Goal: Task Accomplishment & Management: Manage account settings

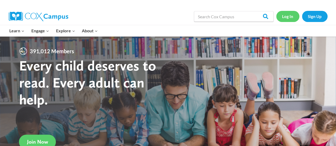
click at [290, 16] on link "Log In" at bounding box center [287, 16] width 23 height 11
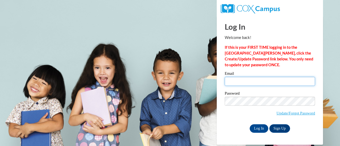
click at [244, 79] on input "Email" at bounding box center [269, 81] width 90 height 9
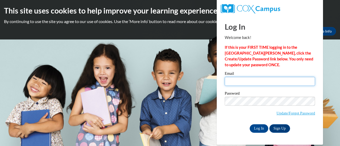
type input "[EMAIL_ADDRESS][DOMAIN_NAME]"
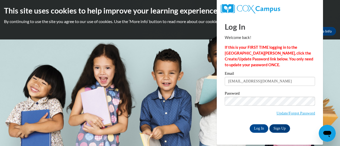
click at [231, 127] on div "Log In Sign Up" at bounding box center [269, 128] width 90 height 8
click at [261, 127] on input "Log In" at bounding box center [258, 128] width 19 height 8
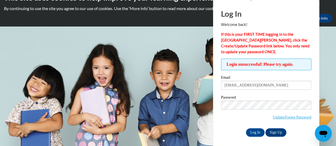
scroll to position [13, 0]
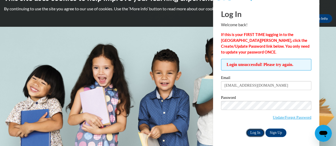
click at [255, 135] on input "Log In" at bounding box center [255, 133] width 19 height 8
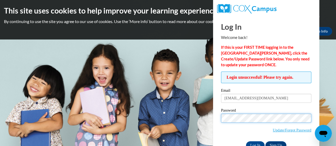
click at [216, 115] on div "Log In Welcome back! If this is your FIRST TIME logging in to the [GEOGRAPHIC_D…" at bounding box center [266, 89] width 114 height 146
click at [246, 141] on input "Log In" at bounding box center [255, 145] width 19 height 8
click at [204, 118] on body "This site uses cookies to help improve your learning experience. By continuing …" at bounding box center [168, 73] width 336 height 146
click at [246, 141] on input "Log In" at bounding box center [255, 145] width 19 height 8
click at [206, 115] on body "This site uses cookies to help improve your learning experience. By continuing …" at bounding box center [168, 73] width 336 height 146
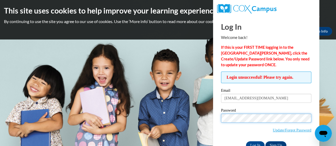
click at [246, 141] on input "Log In" at bounding box center [255, 145] width 19 height 8
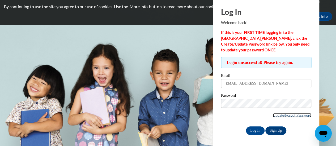
click at [291, 116] on link "Update/Forgot Password" at bounding box center [292, 115] width 38 height 4
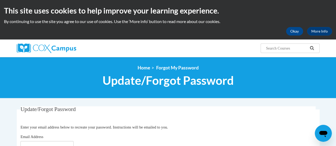
scroll to position [41, 0]
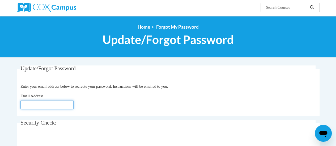
click at [40, 106] on input "Email Address" at bounding box center [46, 104] width 53 height 9
type input "[EMAIL_ADDRESS][DOMAIN_NAME]"
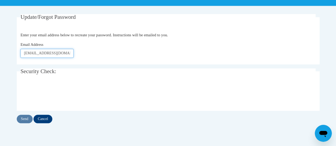
scroll to position [93, 0]
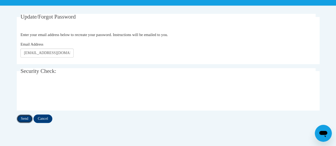
click at [26, 119] on input "Send" at bounding box center [25, 119] width 16 height 8
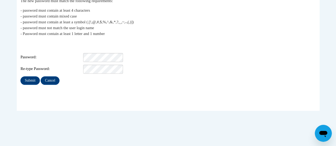
scroll to position [120, 0]
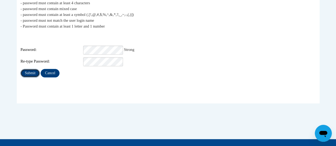
click at [29, 69] on input "Submit" at bounding box center [29, 73] width 19 height 8
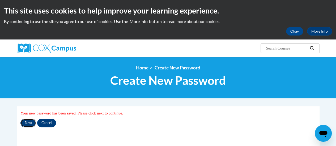
click at [29, 123] on input "Next" at bounding box center [28, 123] width 16 height 8
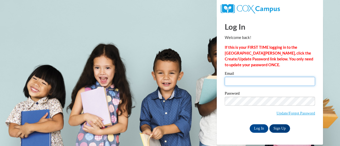
click at [252, 85] on input "Email" at bounding box center [269, 81] width 90 height 9
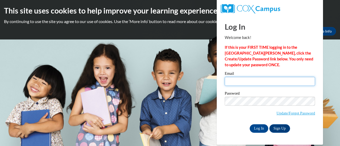
type input "[EMAIL_ADDRESS][DOMAIN_NAME]"
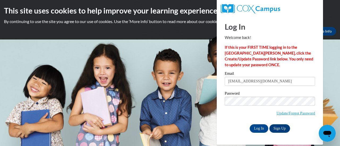
click at [252, 106] on span "Update/Forgot Password" at bounding box center [269, 108] width 90 height 22
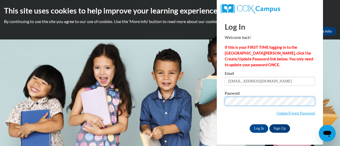
click at [191, 93] on body "This site uses cookies to help improve your learning experience. By continuing …" at bounding box center [170, 73] width 340 height 146
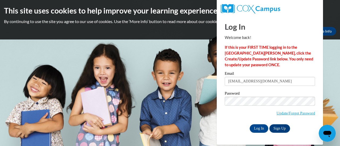
click at [235, 132] on div "Log In Sign Up" at bounding box center [269, 128] width 90 height 8
click at [257, 130] on input "Log In" at bounding box center [258, 128] width 19 height 8
